Goal: Task Accomplishment & Management: Use online tool/utility

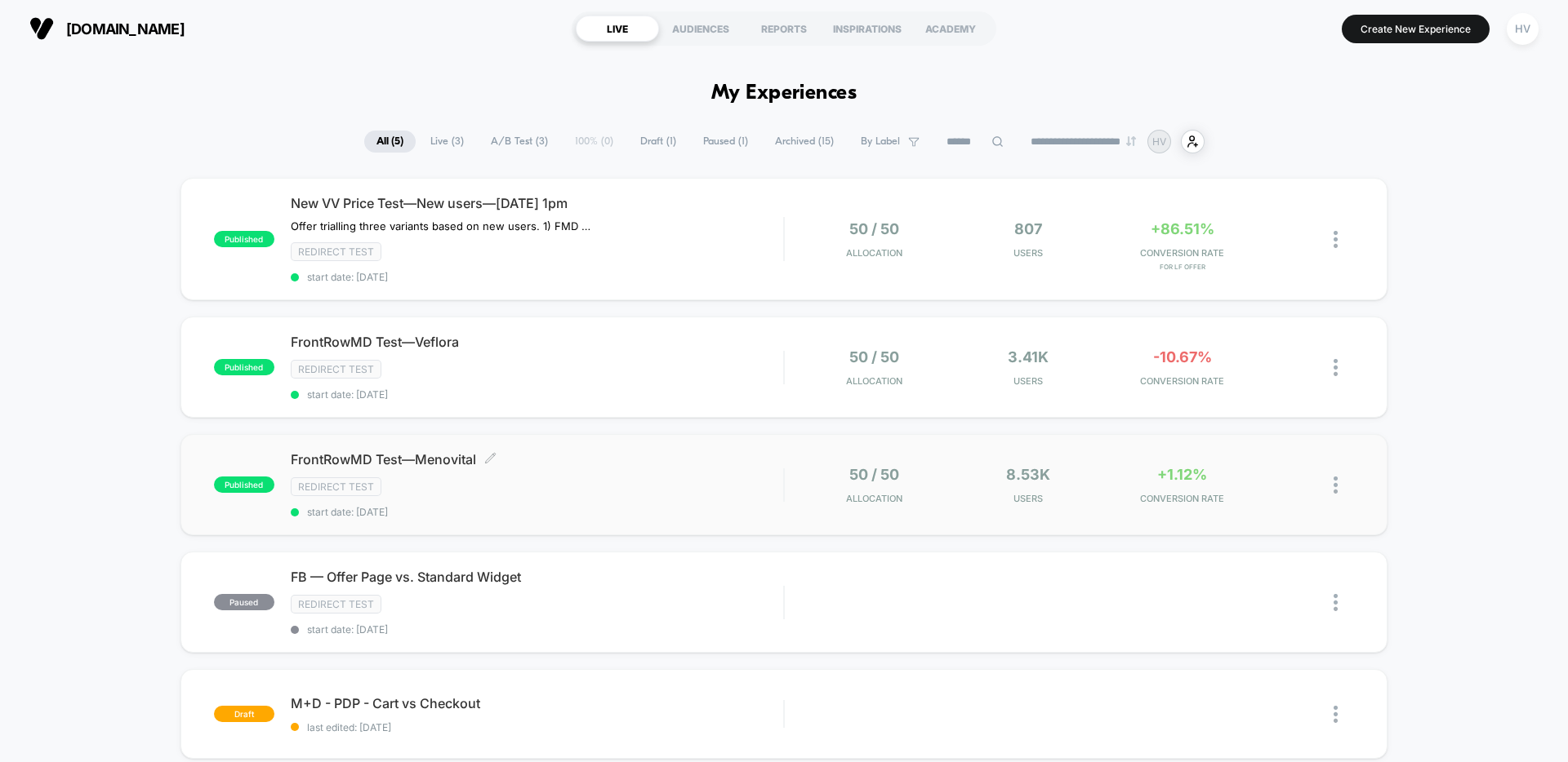
click at [421, 457] on span "FrontRowMD Test—Menovital Click to edit experience details" at bounding box center [537, 459] width 493 height 17
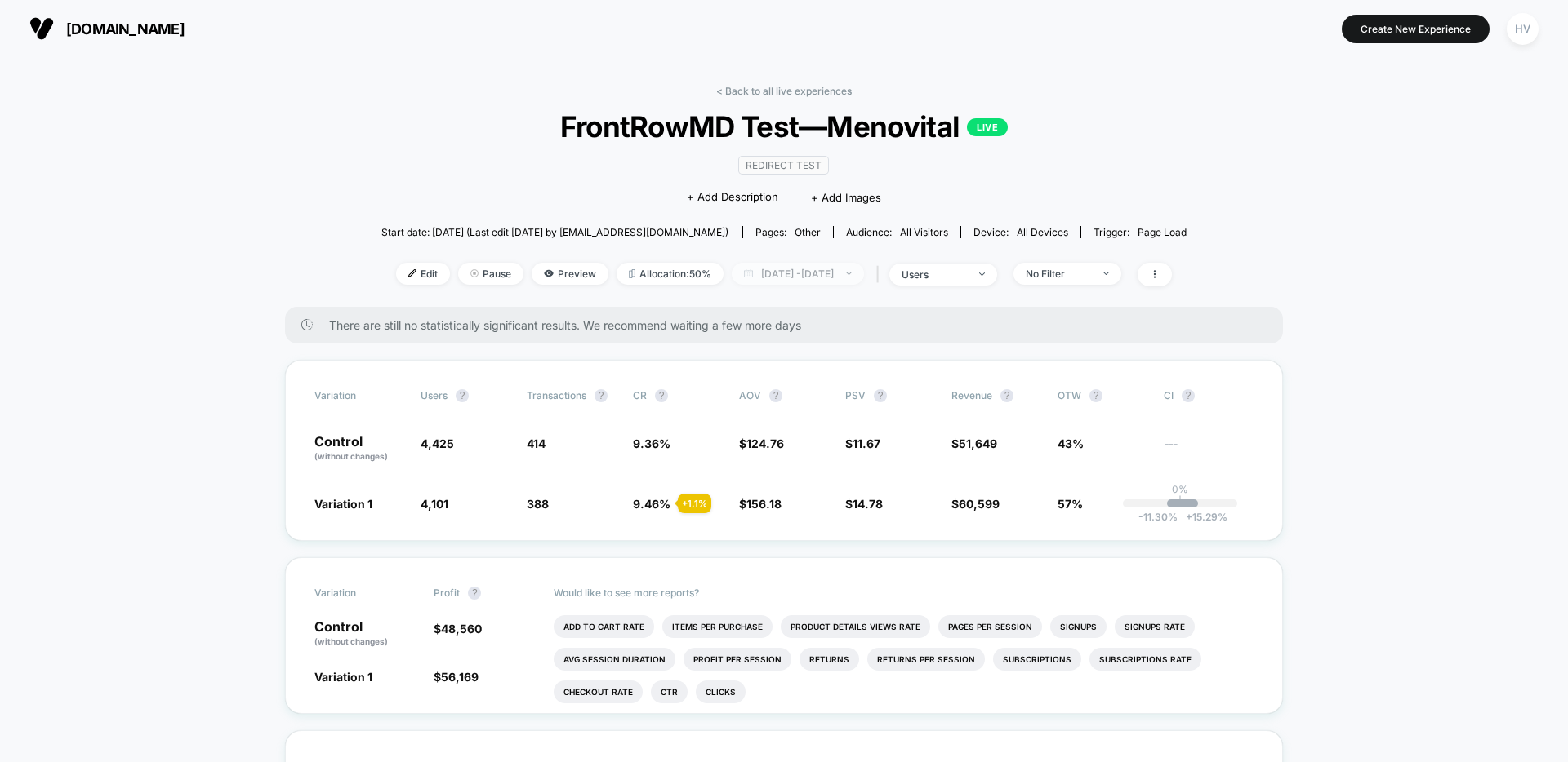
click at [772, 283] on span "[DATE] - [DATE]" at bounding box center [797, 274] width 132 height 22
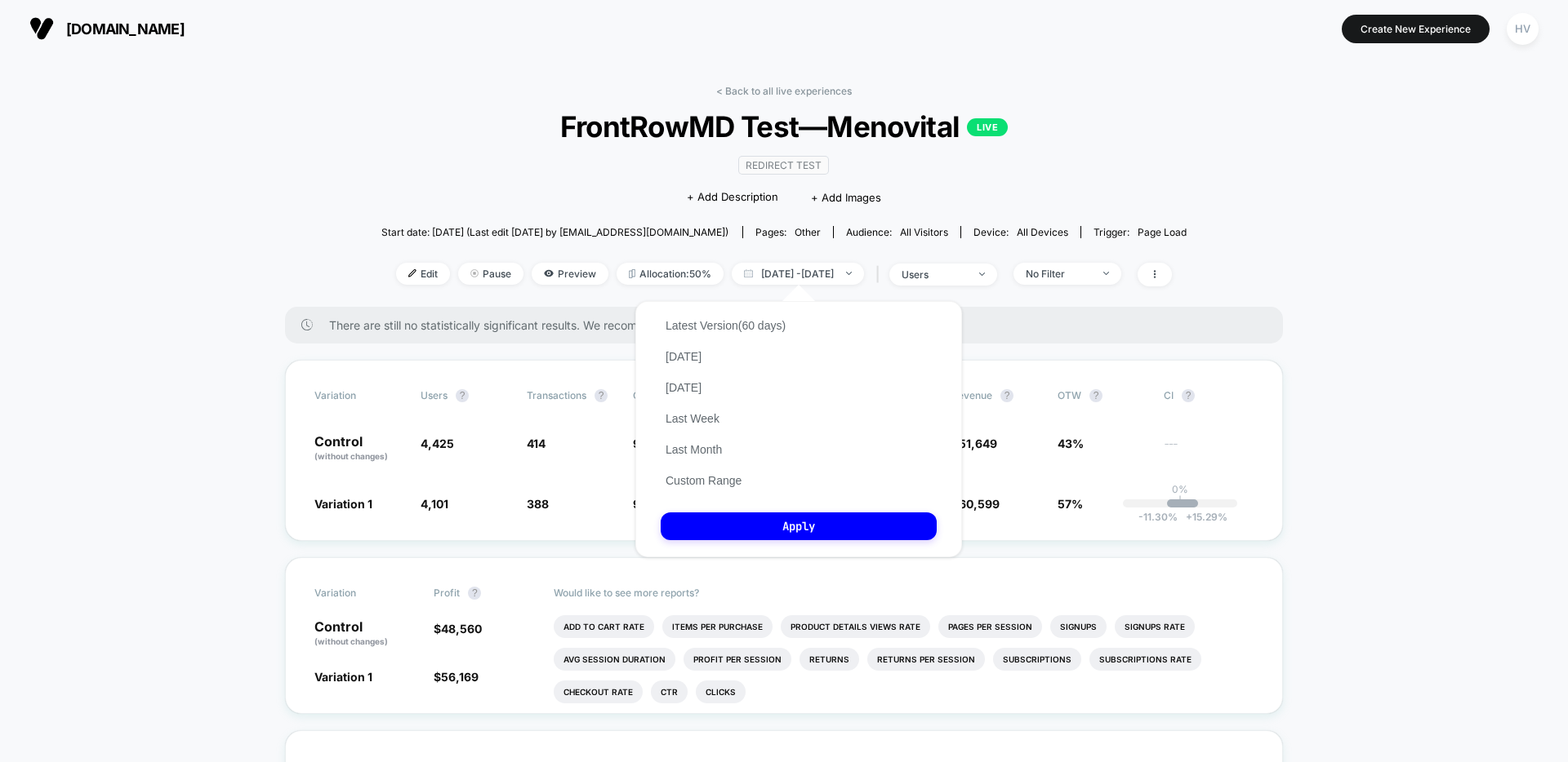
click at [729, 486] on button "Custom Range" at bounding box center [703, 480] width 85 height 15
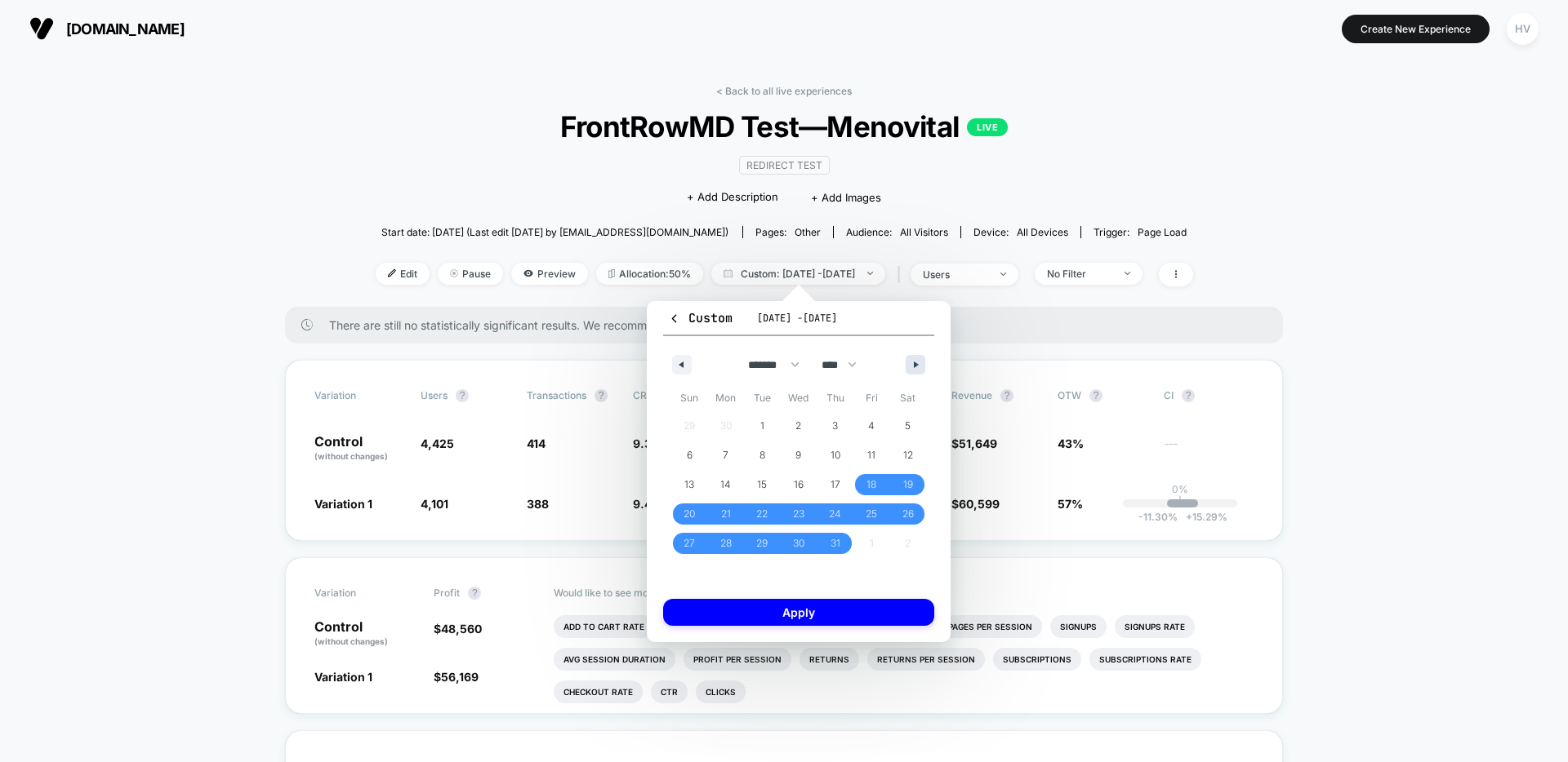
click at [921, 366] on icon "button" at bounding box center [917, 364] width 8 height 6
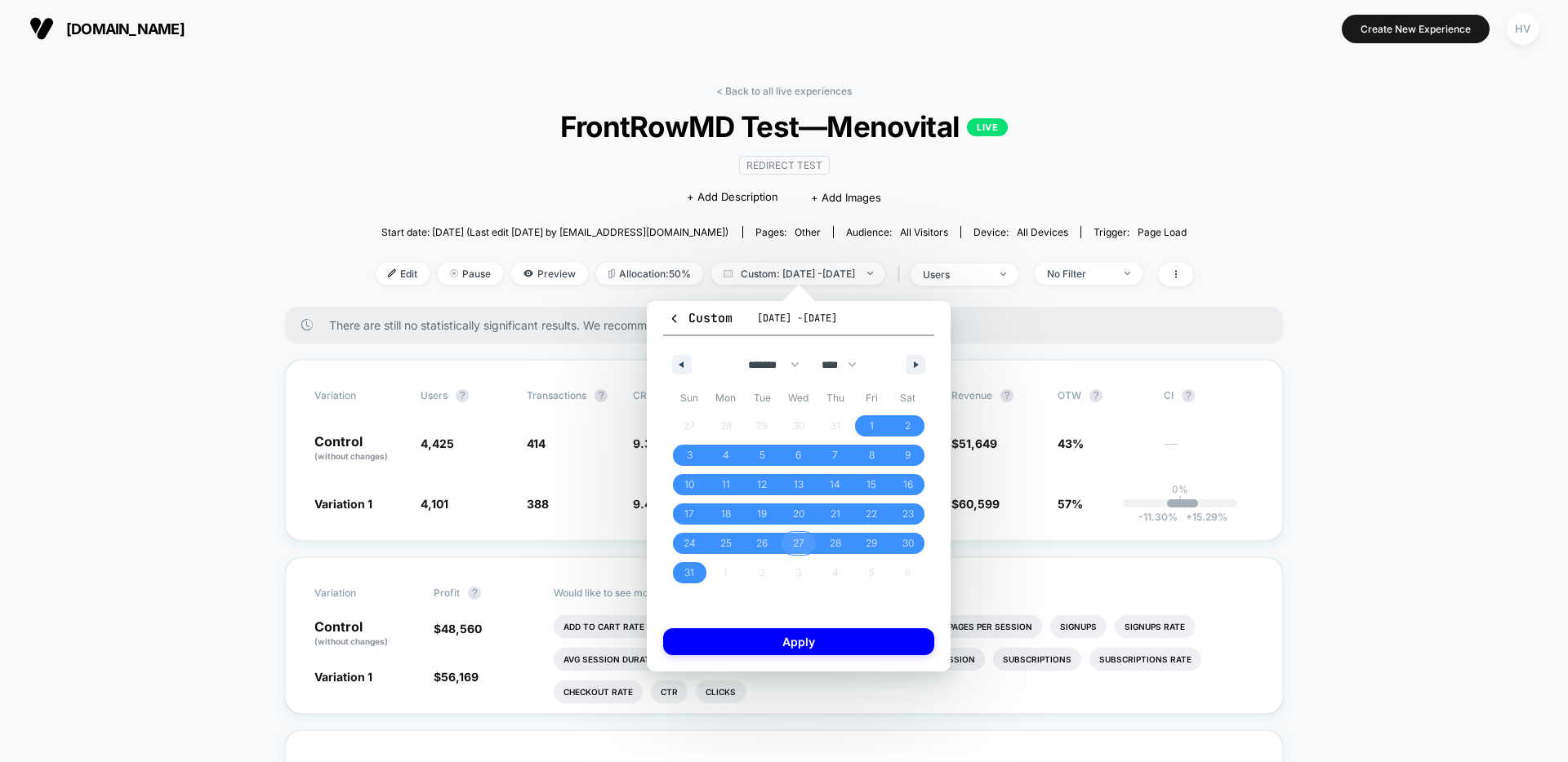
click at [799, 548] on span "27" at bounding box center [798, 544] width 11 height 29
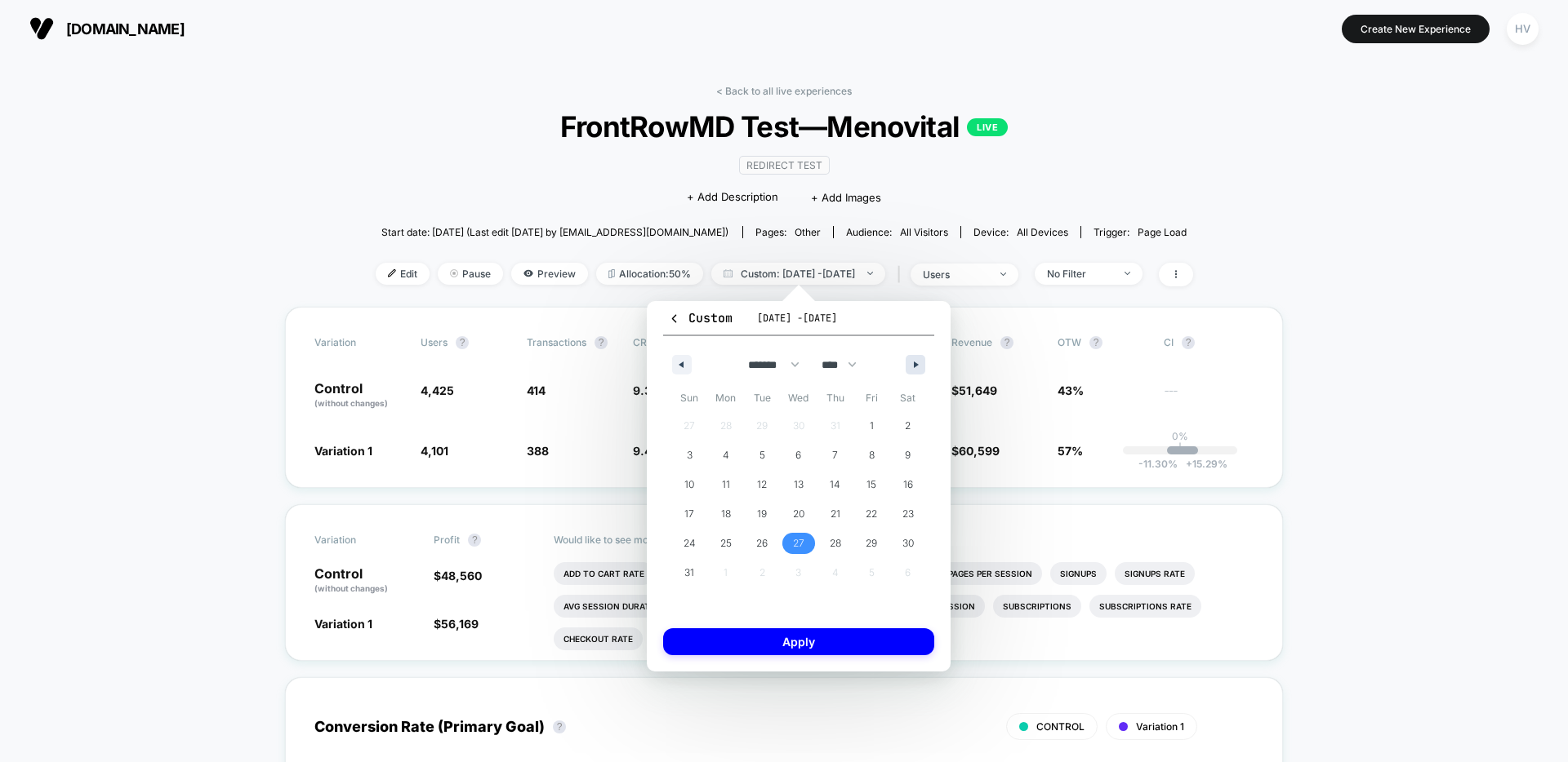
click at [917, 363] on icon "button" at bounding box center [917, 364] width 8 height 6
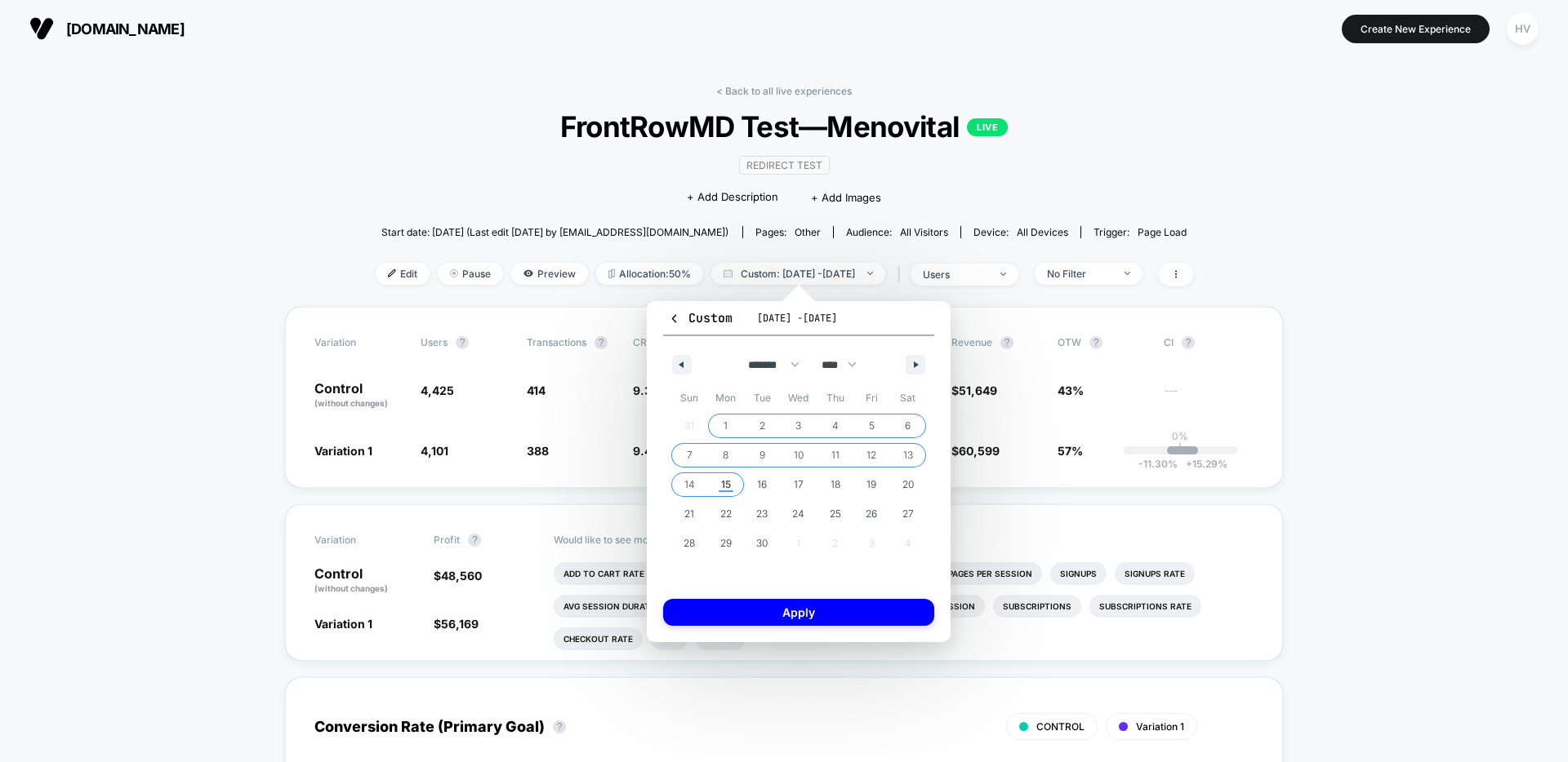
click at [718, 480] on span "15" at bounding box center [727, 484] width 37 height 21
select select "*"
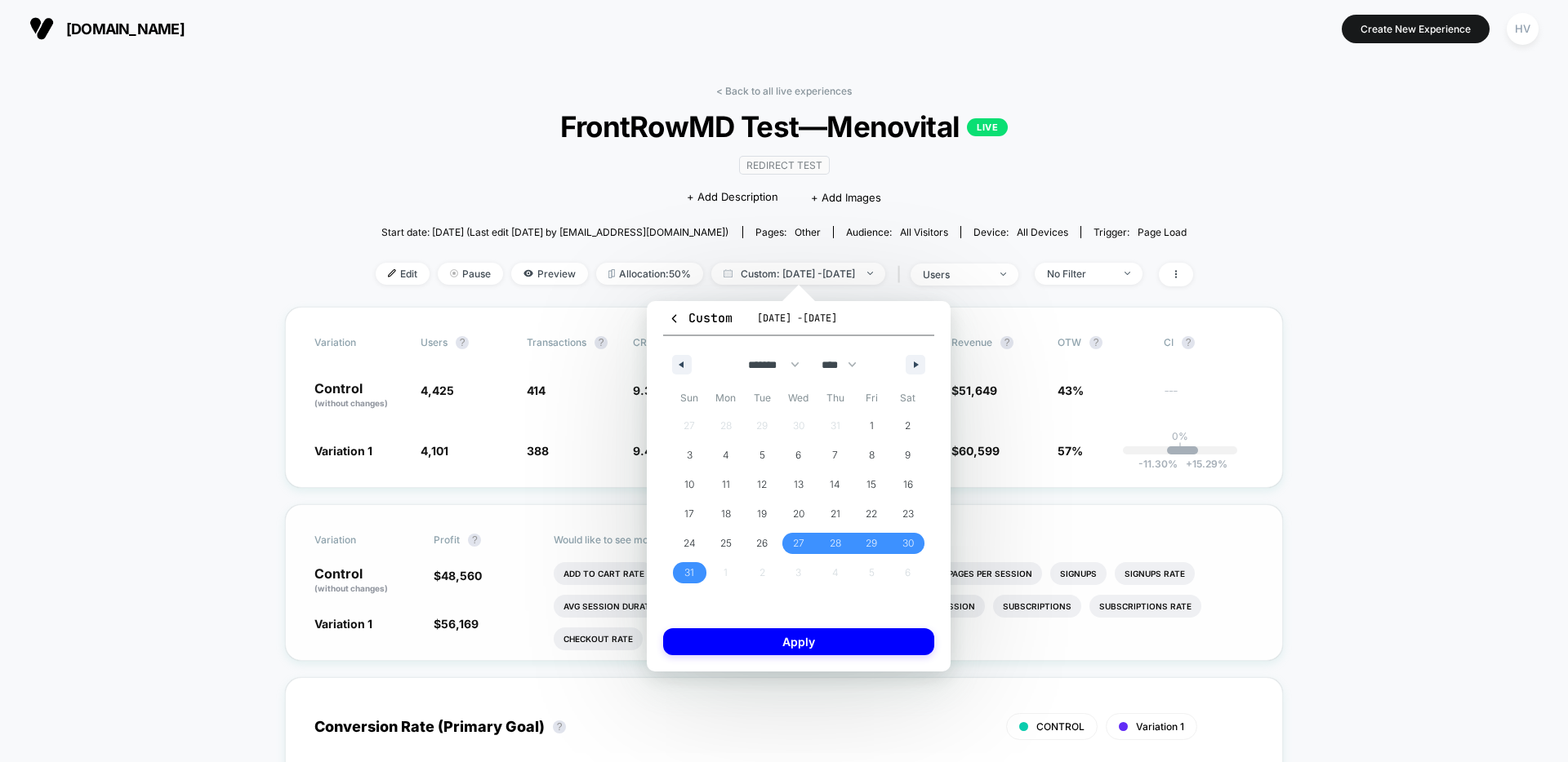
click at [795, 646] on button "Apply" at bounding box center [798, 641] width 271 height 27
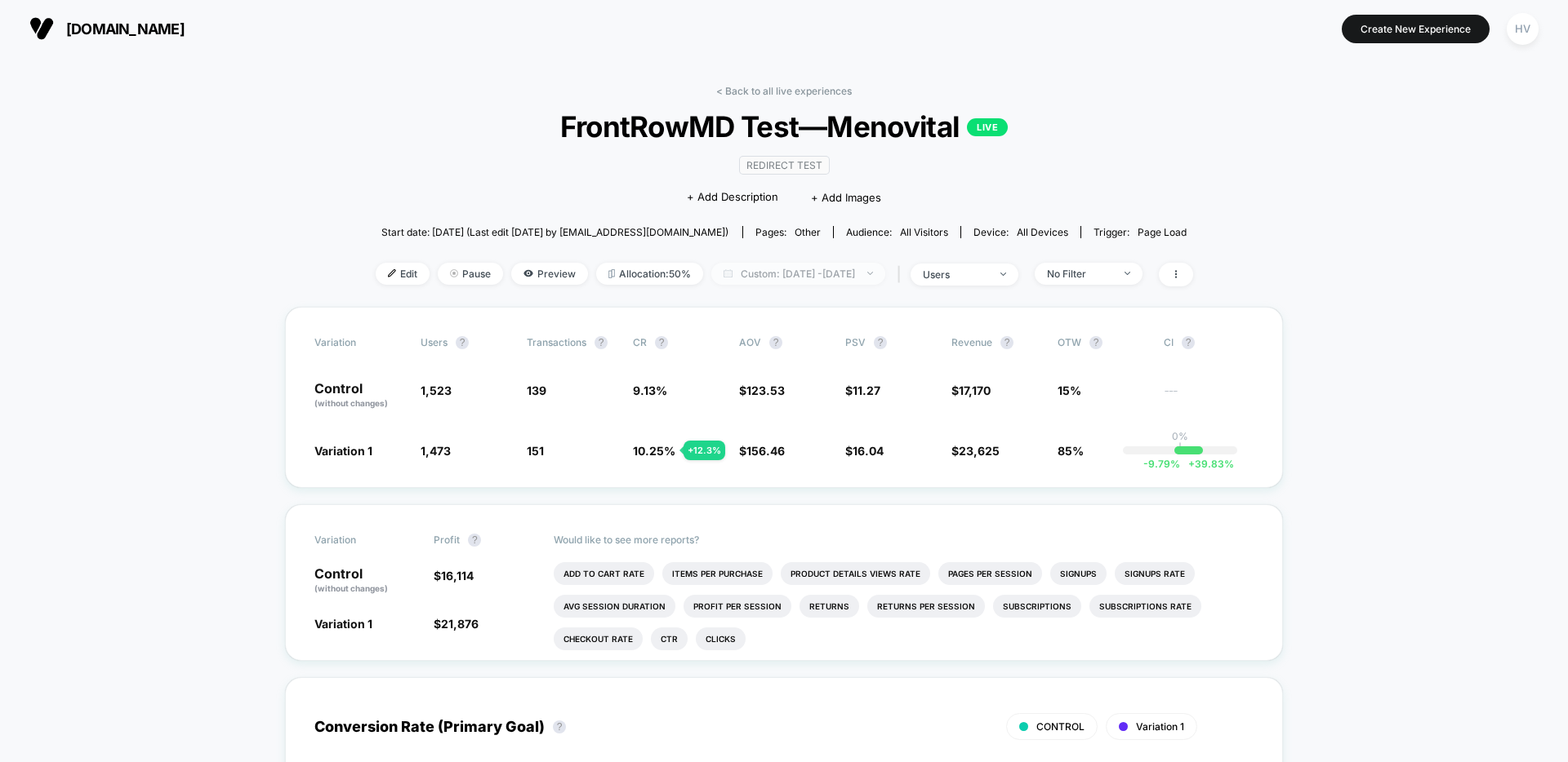
click at [810, 271] on span "Custom: [DATE] - [DATE]" at bounding box center [798, 274] width 174 height 22
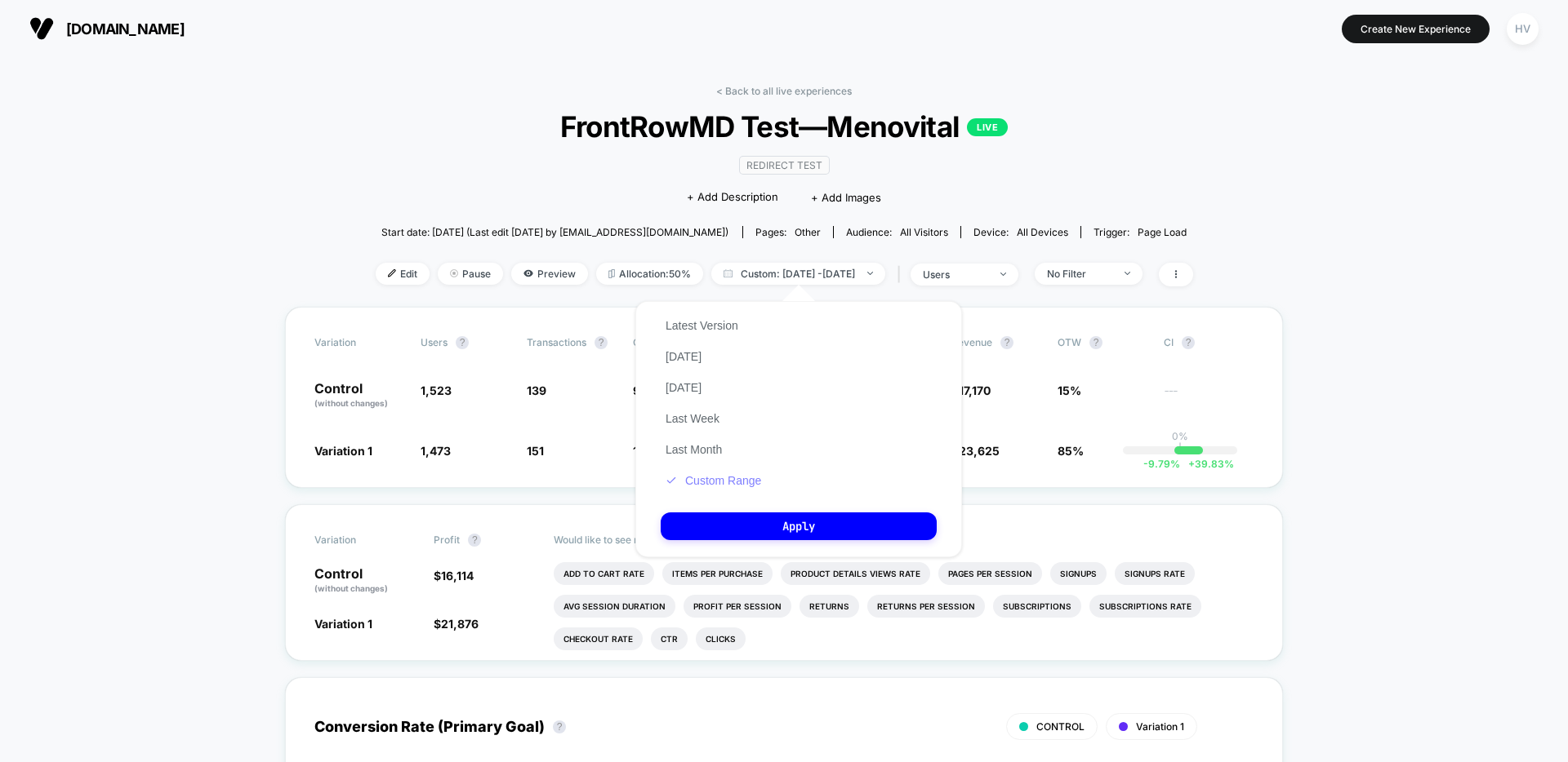
click at [732, 480] on button "Custom Range" at bounding box center [713, 480] width 106 height 15
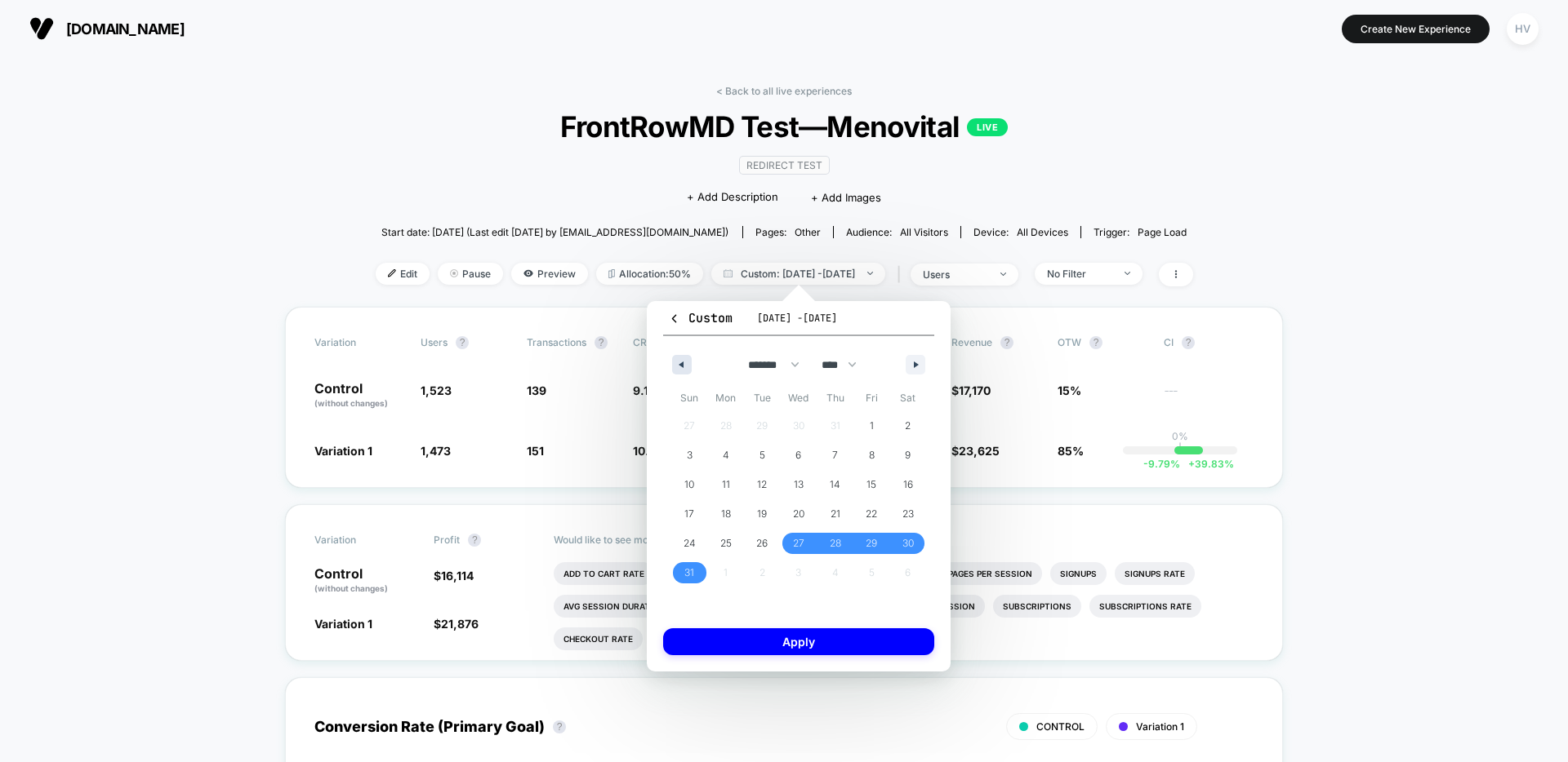
click at [682, 362] on icon "button" at bounding box center [679, 364] width 8 height 6
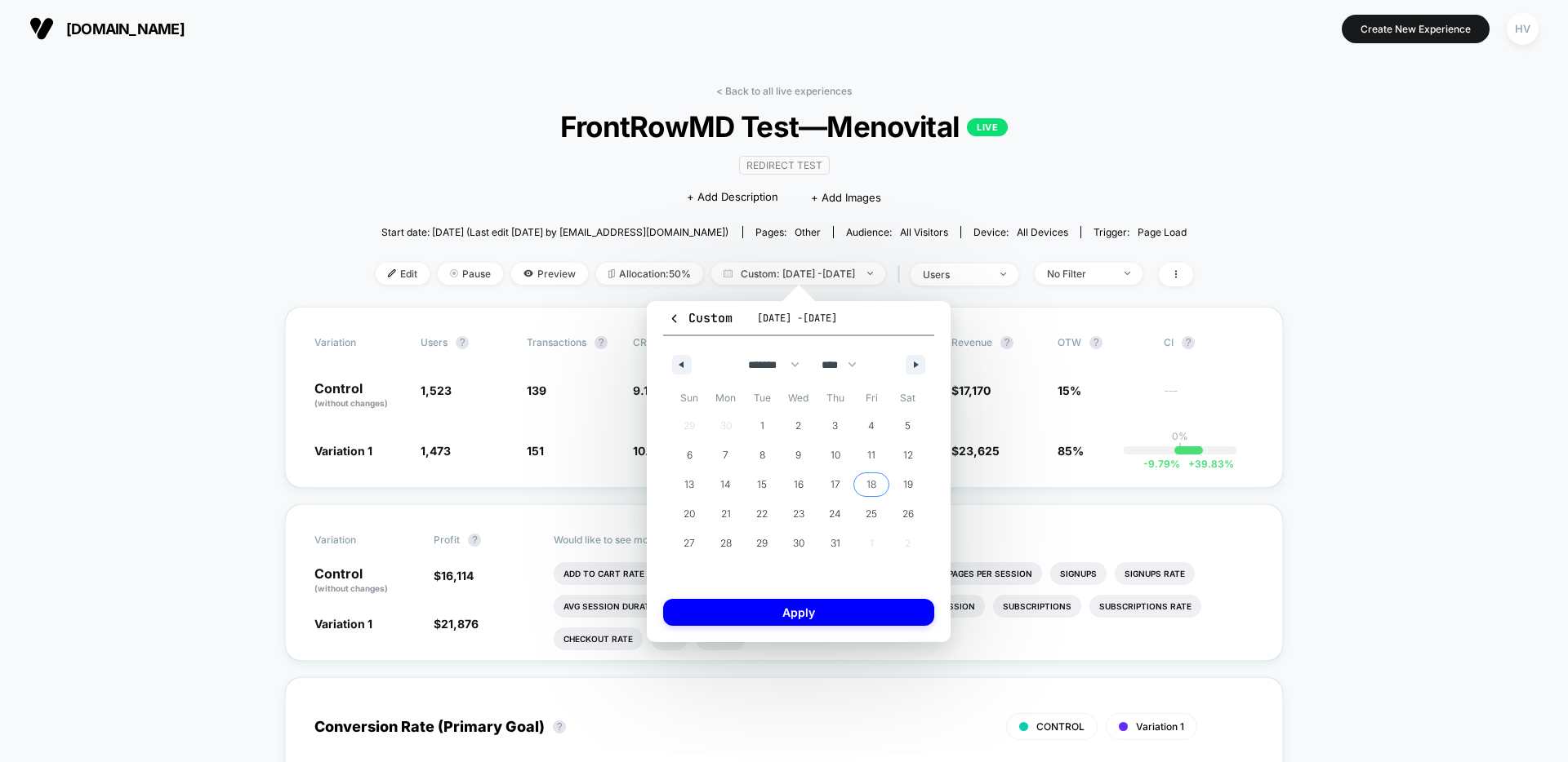
drag, startPoint x: 877, startPoint y: 487, endPoint x: 880, endPoint y: 458, distance: 29.2
click at [877, 485] on span "18" at bounding box center [872, 484] width 37 height 21
click at [910, 369] on button "button" at bounding box center [915, 364] width 19 height 19
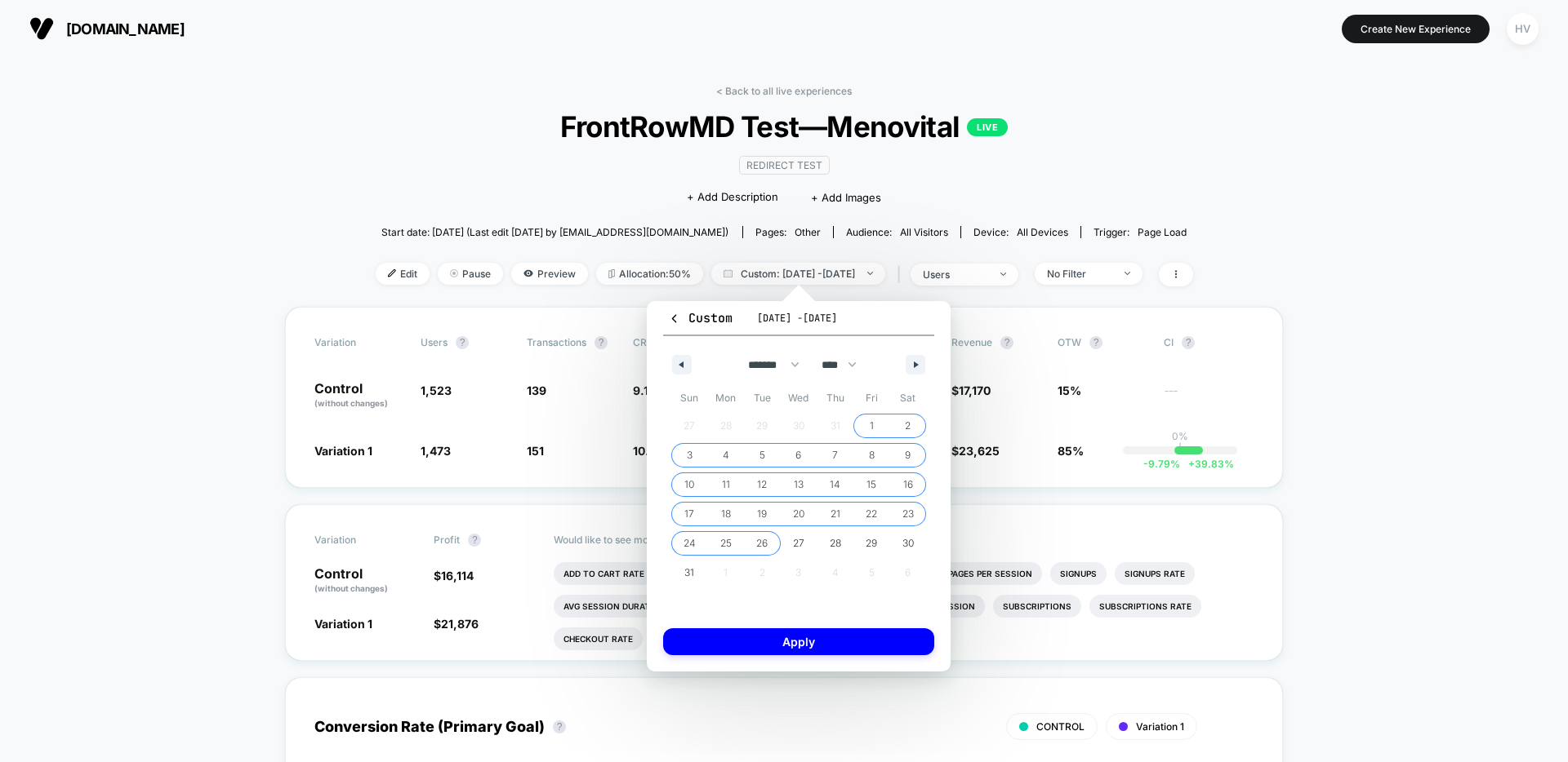
drag, startPoint x: 764, startPoint y: 547, endPoint x: 770, endPoint y: 578, distance: 31.6
click at [765, 547] on span "26" at bounding box center [762, 544] width 11 height 29
select select "*"
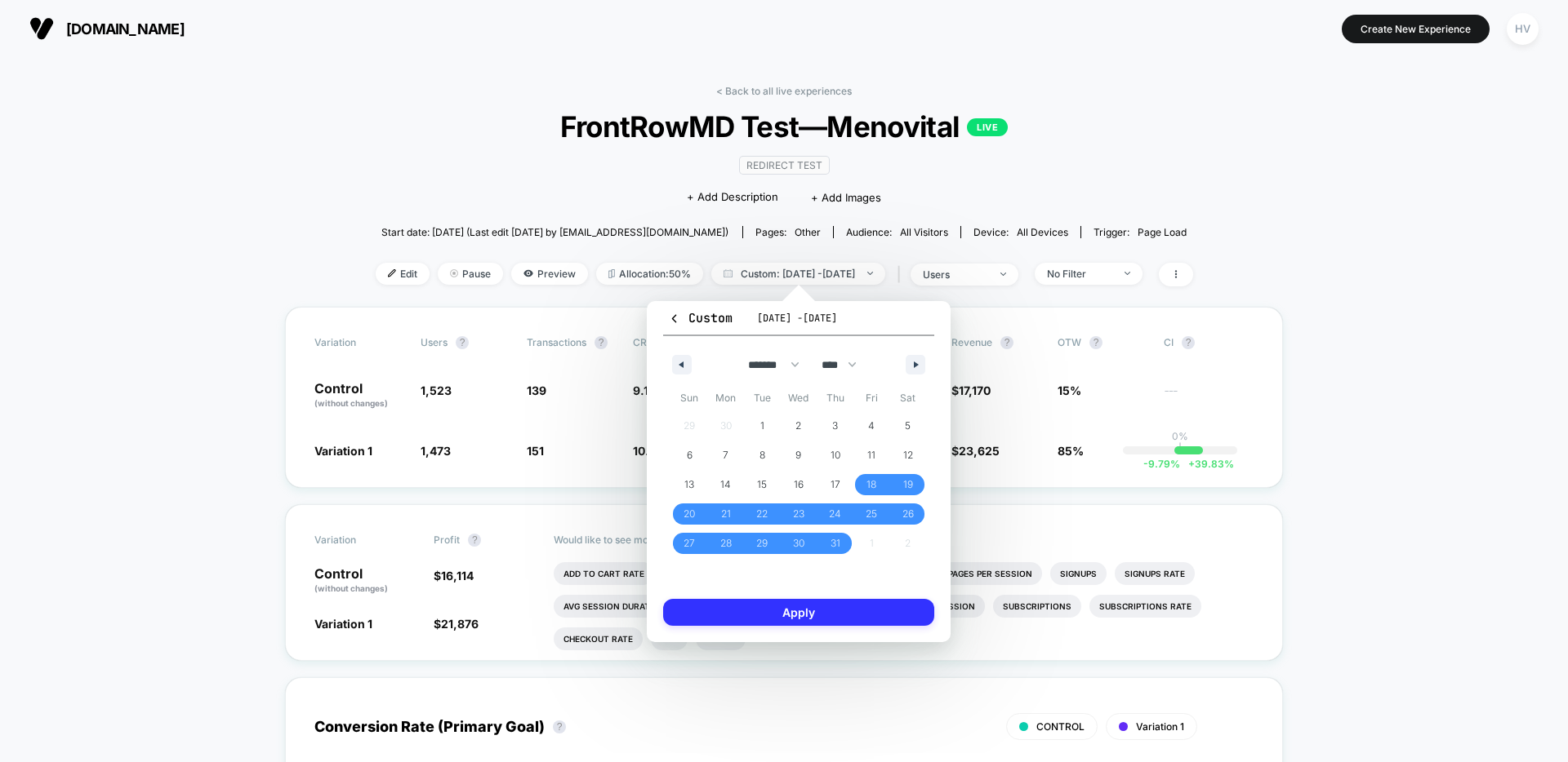
click at [782, 613] on button "Apply" at bounding box center [798, 612] width 271 height 27
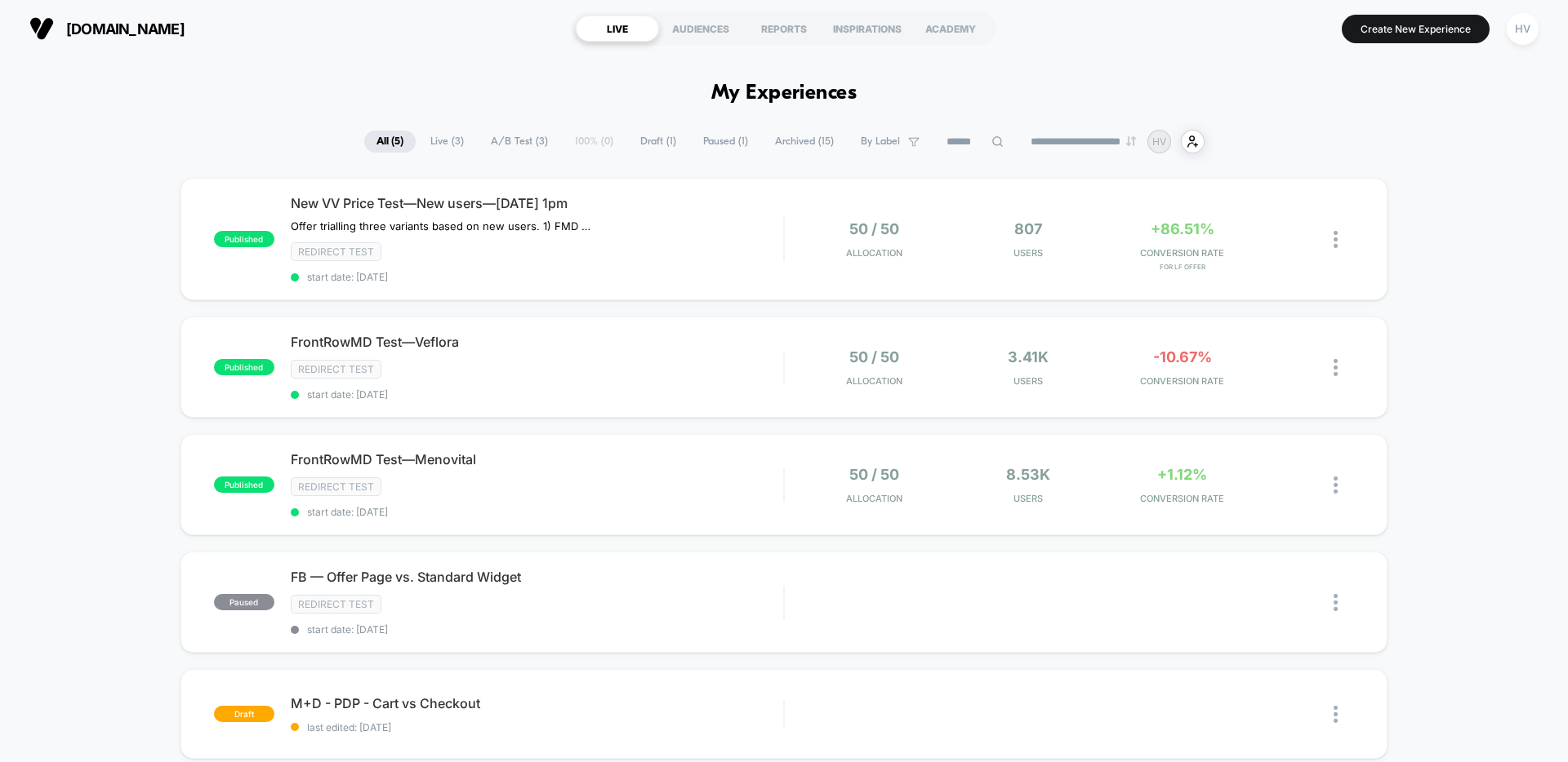
click at [4, 204] on div "published New VV Price Test—New users—[DATE] 1pm Offer trialling three variants…" at bounding box center [784, 509] width 1568 height 663
